Goal: Task Accomplishment & Management: Manage account settings

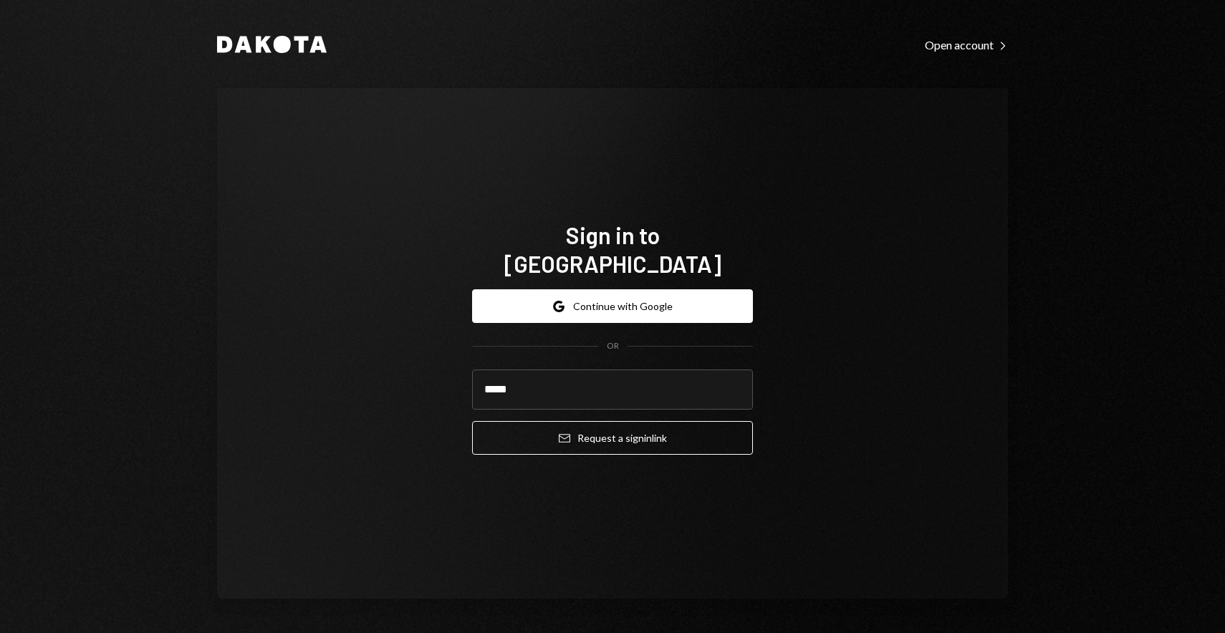
type input "*****"
type input "**********"
click at [472, 421] on button "Email Request a sign in link" at bounding box center [612, 438] width 281 height 34
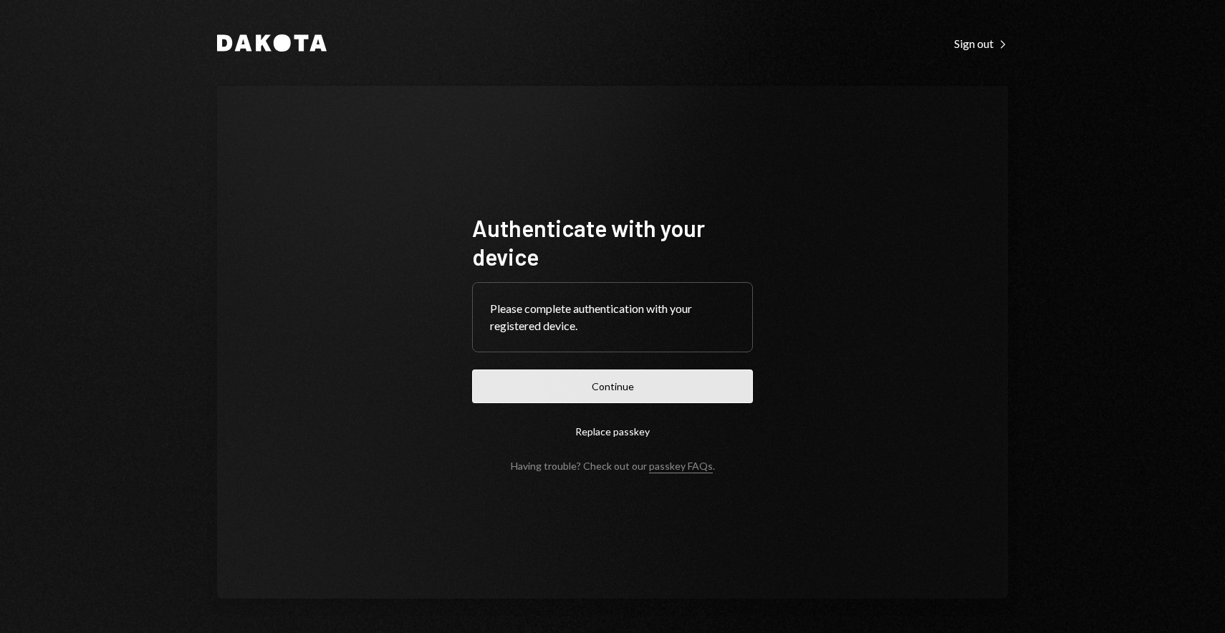
click at [644, 381] on button "Continue" at bounding box center [612, 387] width 281 height 34
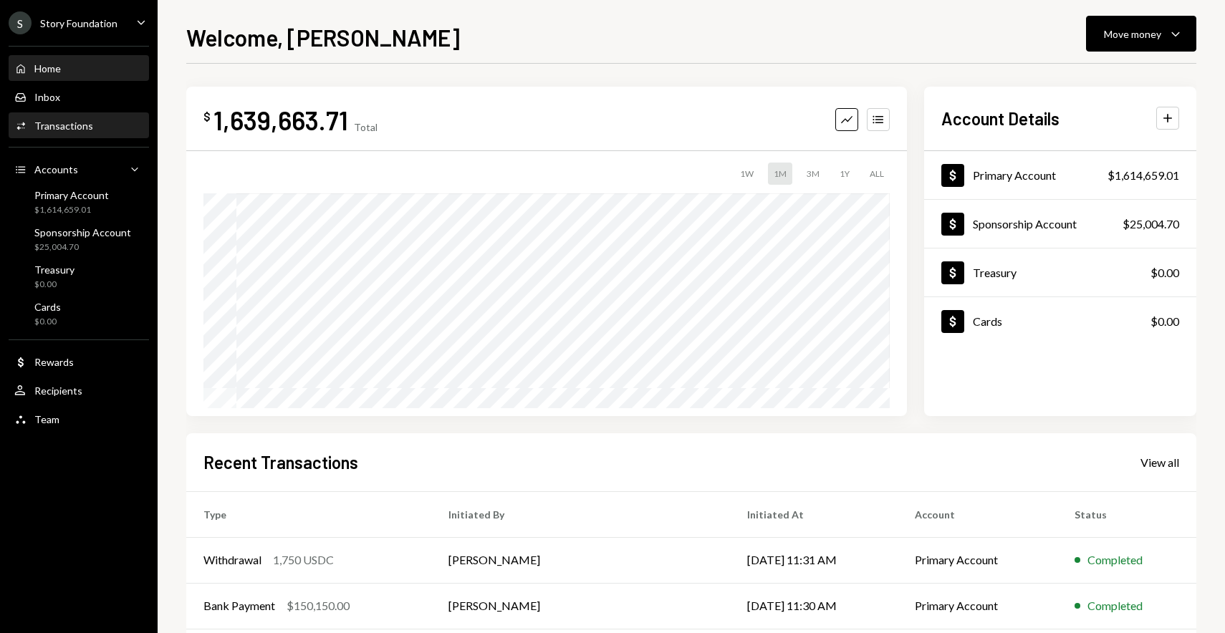
click at [104, 134] on div "Activities Transactions" at bounding box center [78, 126] width 129 height 24
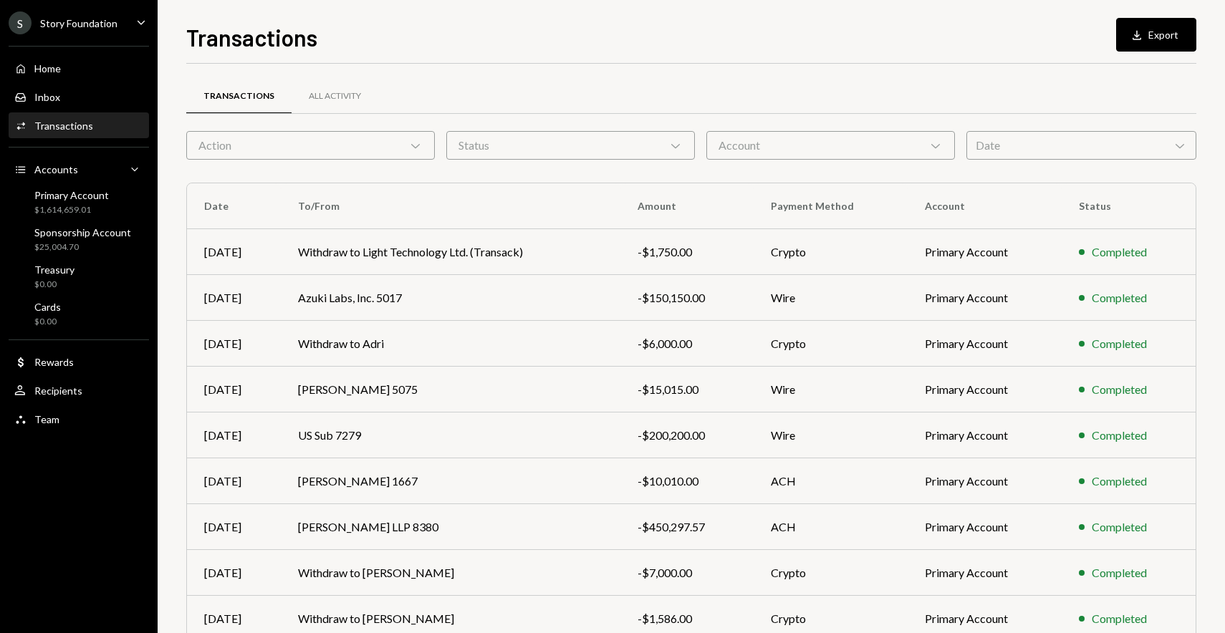
click at [1035, 145] on div "Date Chevron Down" at bounding box center [1081, 145] width 230 height 29
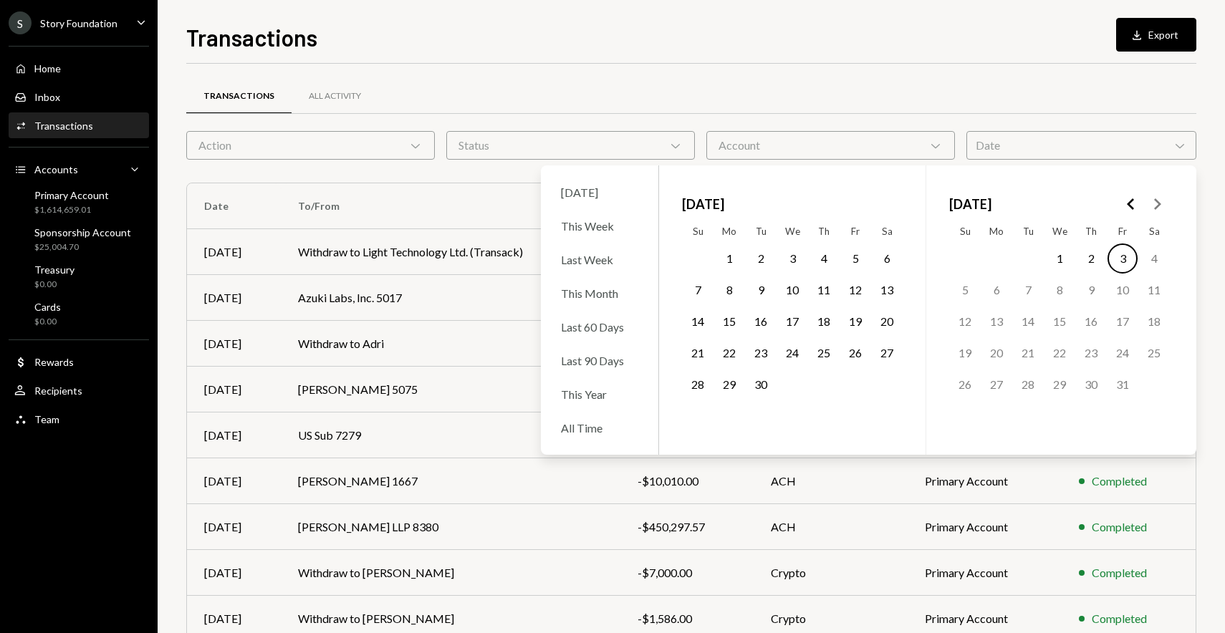
click at [1127, 204] on icon "Go to the Previous Month" at bounding box center [1131, 204] width 17 height 17
click at [1122, 353] on button "22" at bounding box center [1123, 353] width 30 height 30
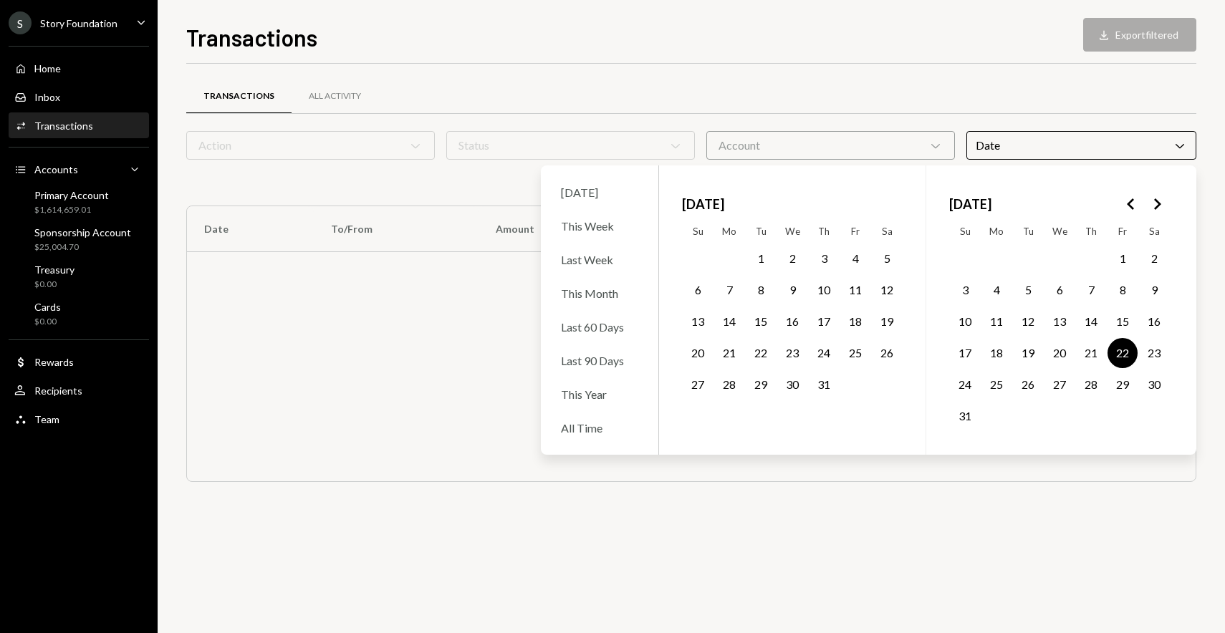
click at [1057, 380] on button "27" at bounding box center [1060, 385] width 30 height 30
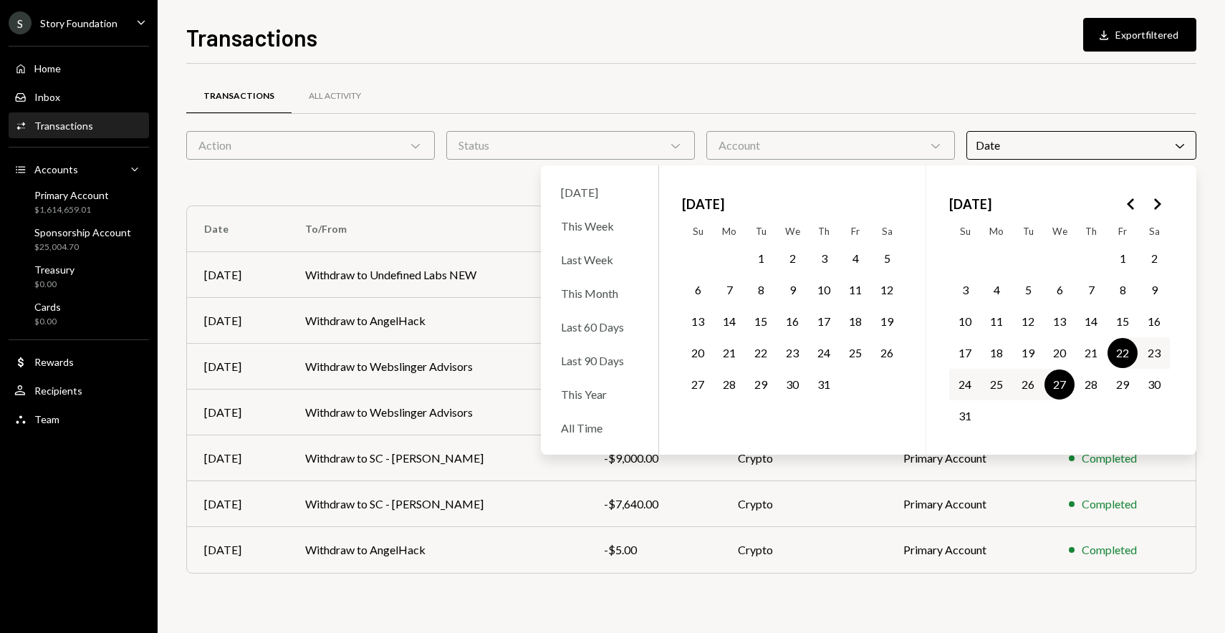
click at [991, 105] on div "Transactions All Activity" at bounding box center [691, 96] width 1010 height 37
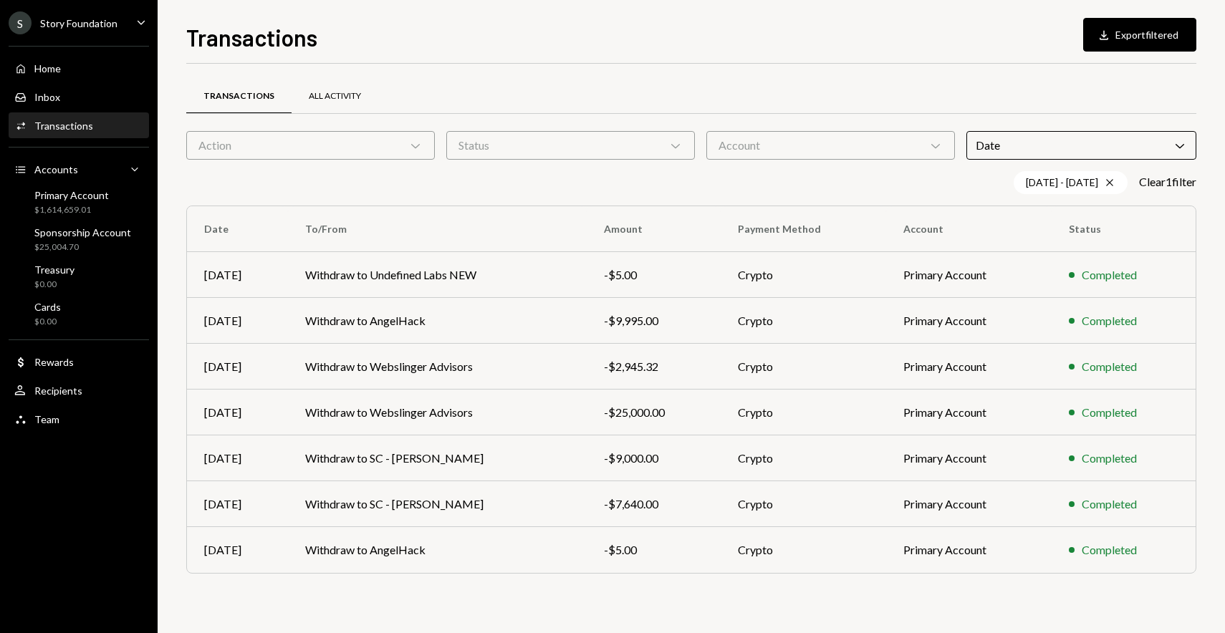
click at [325, 96] on div "All Activity" at bounding box center [335, 96] width 52 height 12
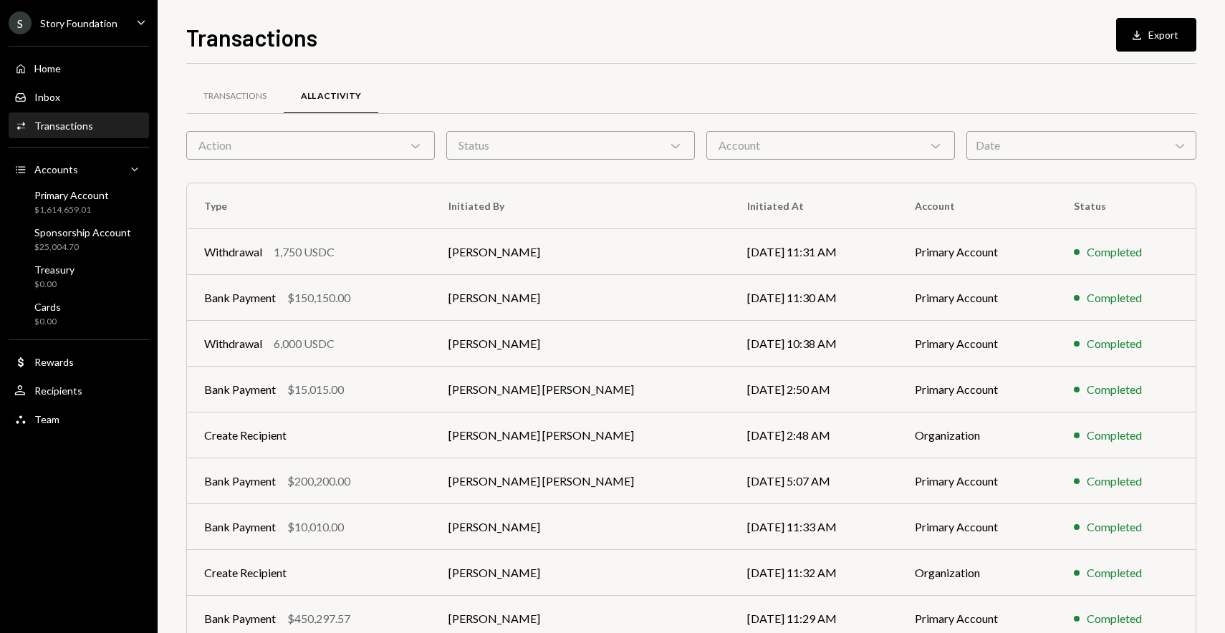
click at [279, 146] on div "Action Chevron Down" at bounding box center [310, 145] width 249 height 29
click at [534, 146] on div "Status Chevron Down" at bounding box center [570, 145] width 249 height 29
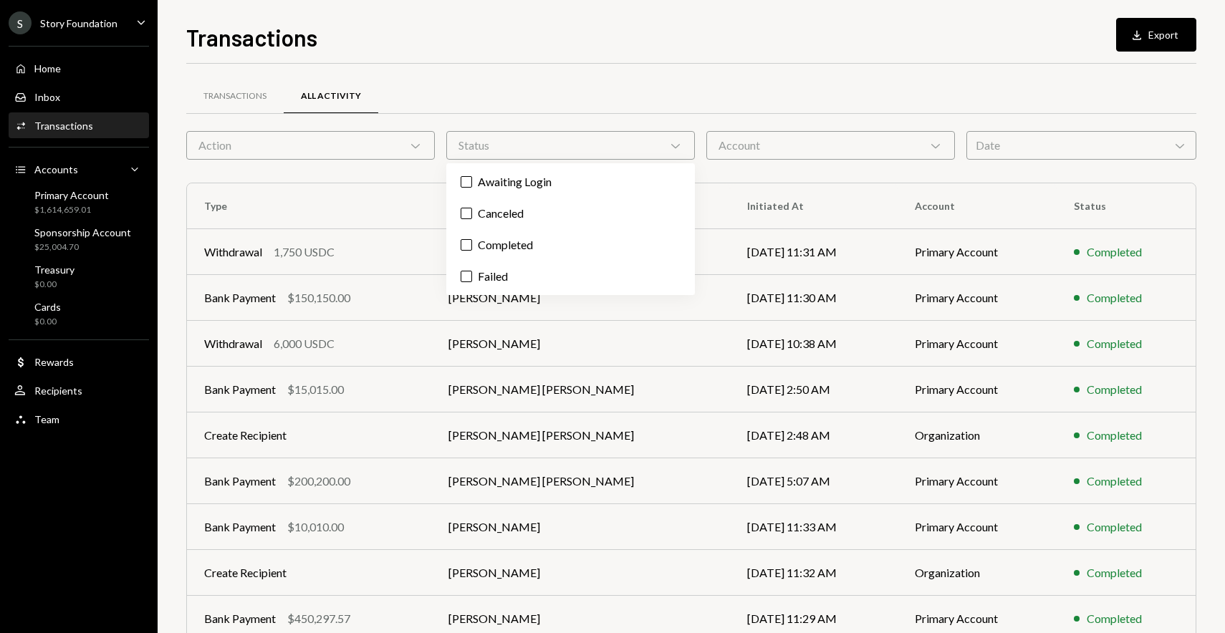
click at [654, 118] on div "Transactions All Activity" at bounding box center [691, 104] width 1010 height 53
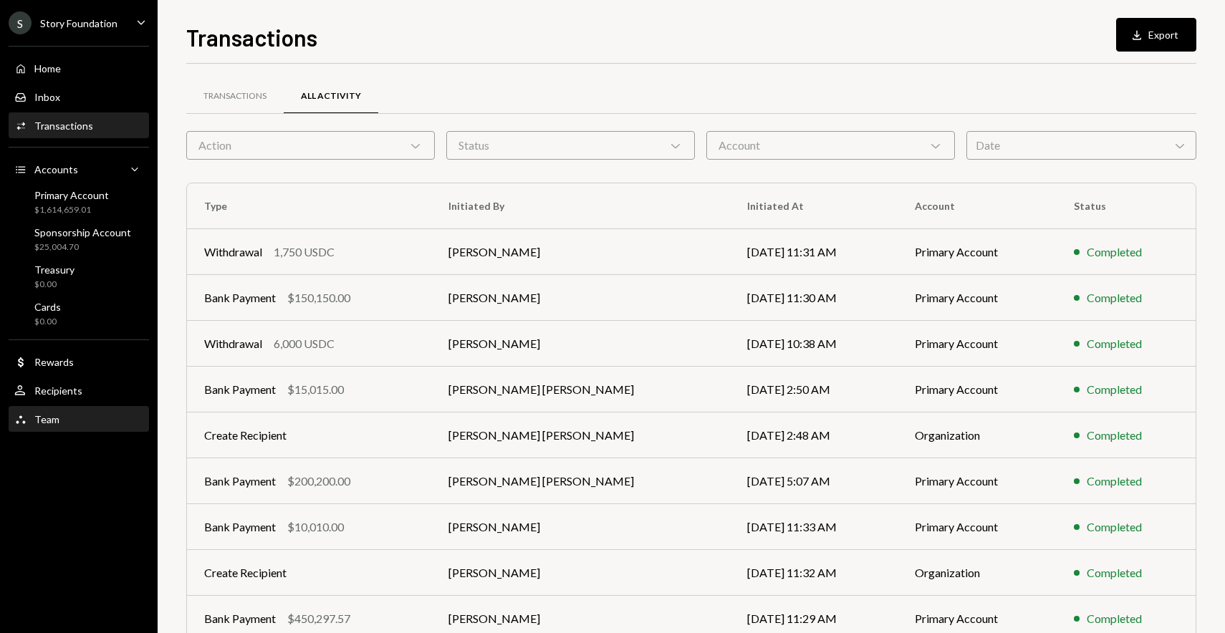
click at [80, 420] on div "Team Team" at bounding box center [78, 419] width 129 height 13
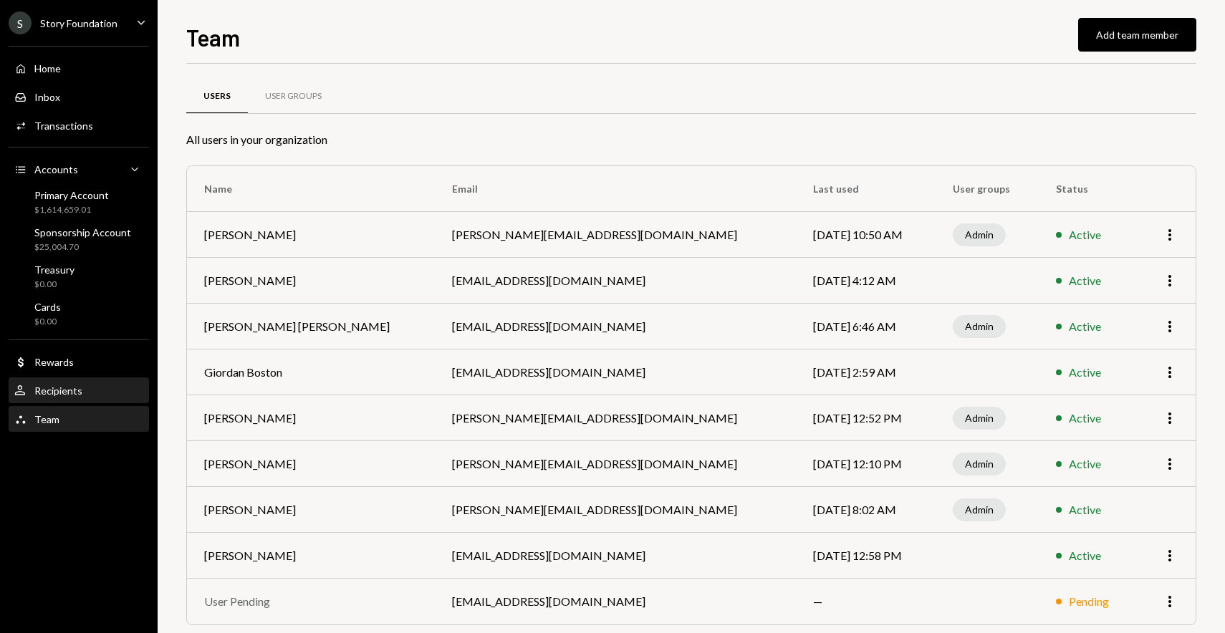
click at [77, 393] on div "Recipients" at bounding box center [58, 391] width 48 height 12
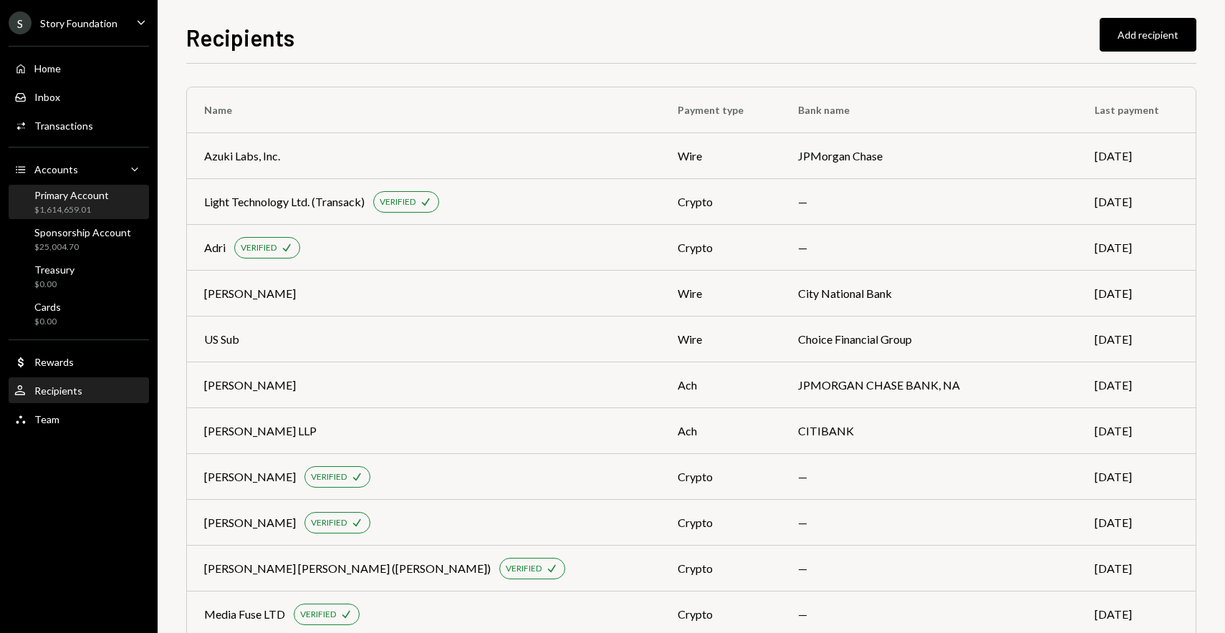
click at [110, 211] on div "Primary Account $1,614,659.01" at bounding box center [78, 202] width 129 height 27
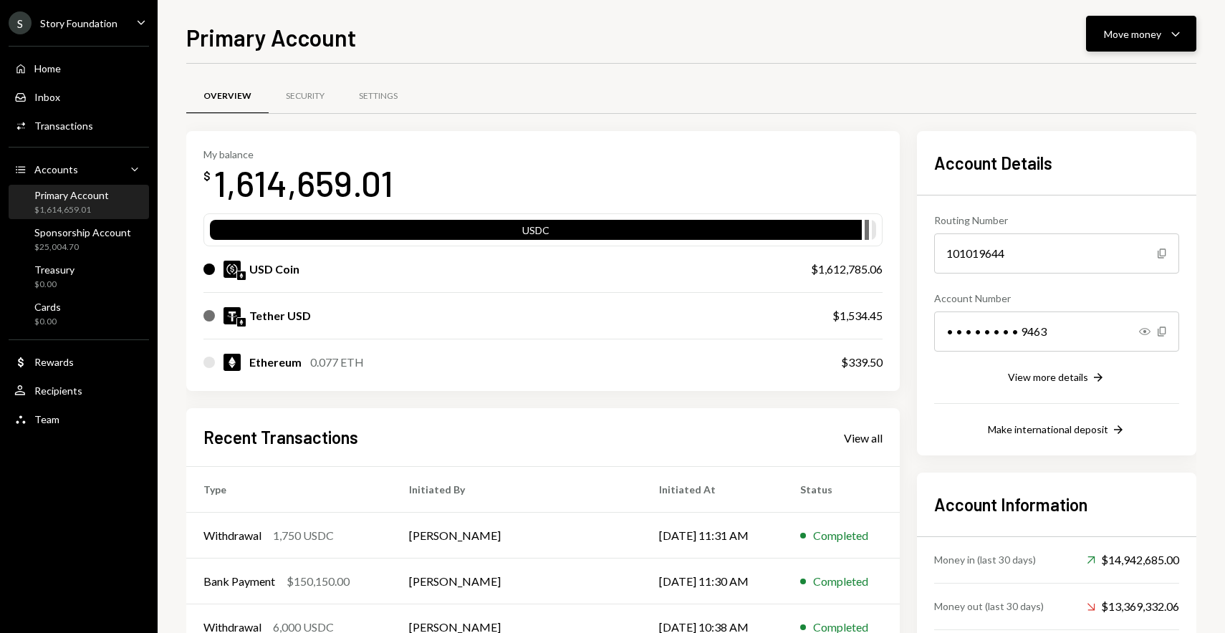
click at [1181, 45] on button "Move money Caret Down" at bounding box center [1141, 34] width 110 height 36
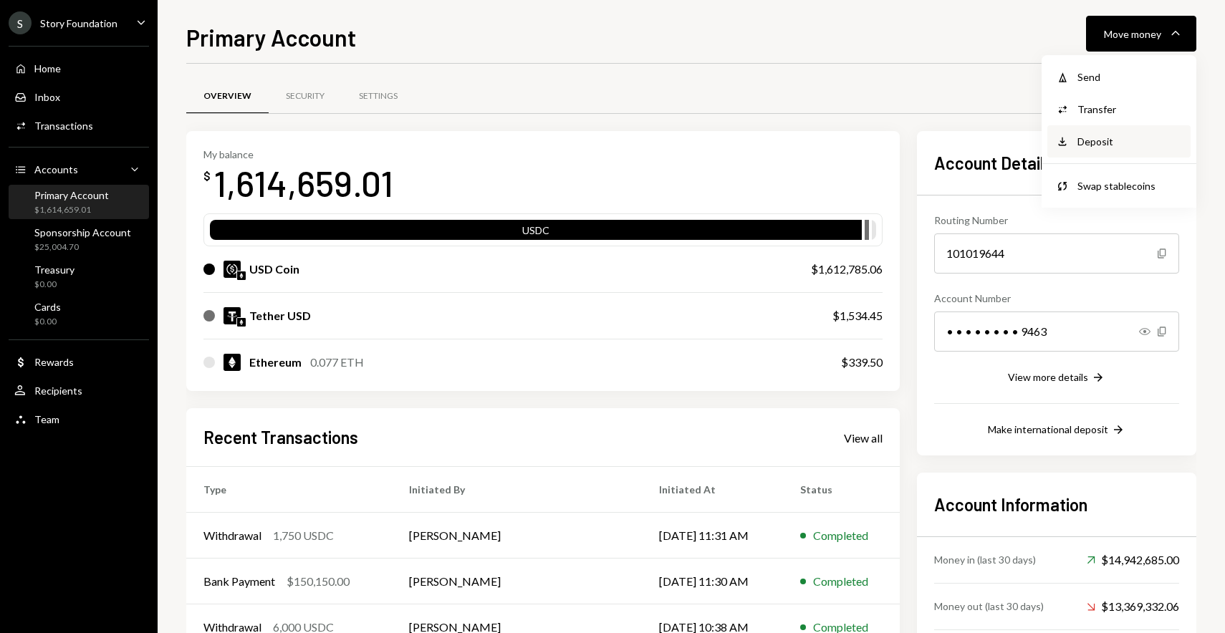
click at [1095, 142] on div "Deposit" at bounding box center [1129, 141] width 105 height 15
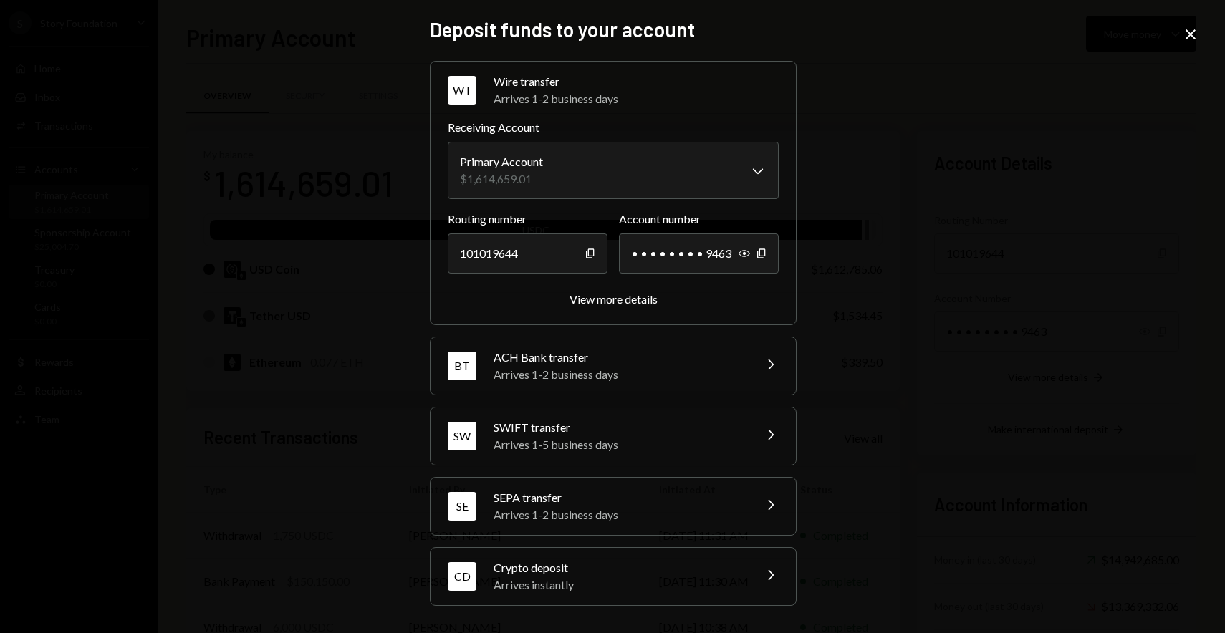
click at [587, 599] on div "CD Crypto deposit Arrives instantly Chevron Right" at bounding box center [613, 576] width 365 height 57
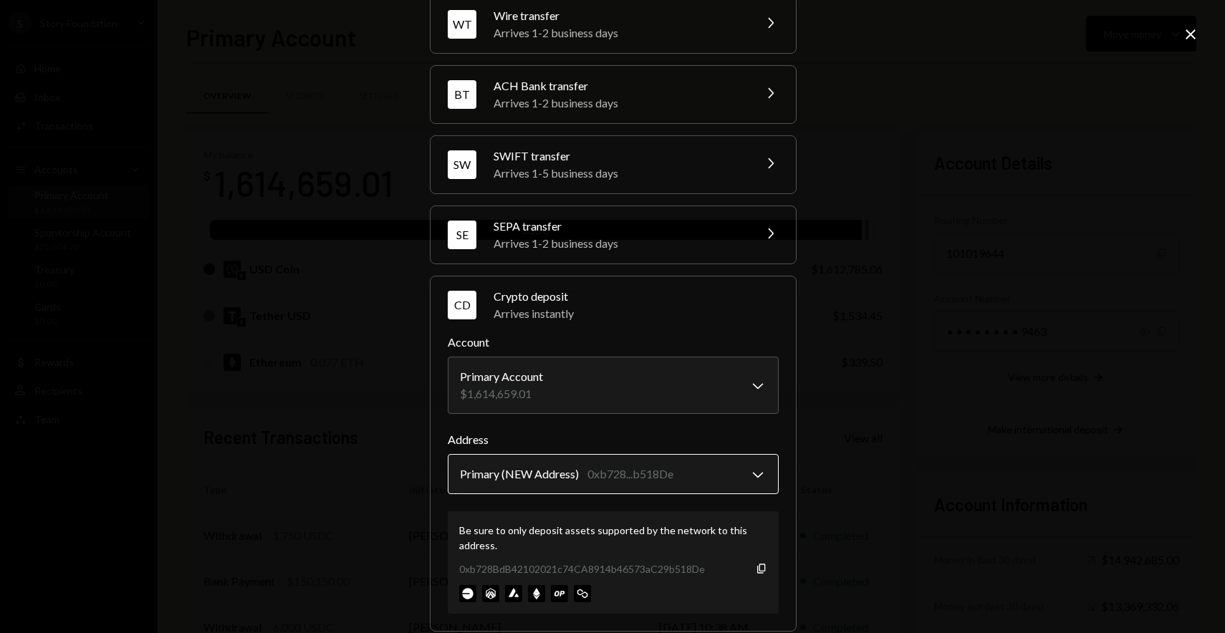
scroll to position [87, 0]
